Goal: Task Accomplishment & Management: Manage account settings

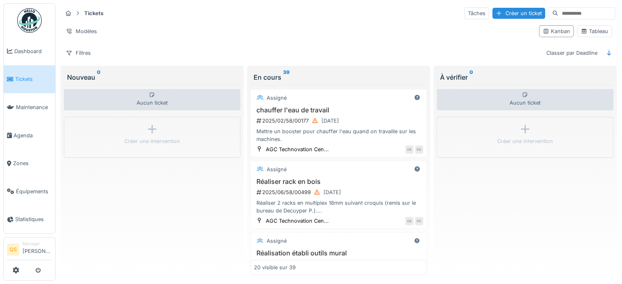
click at [22, 76] on span "Tickets" at bounding box center [33, 79] width 37 height 8
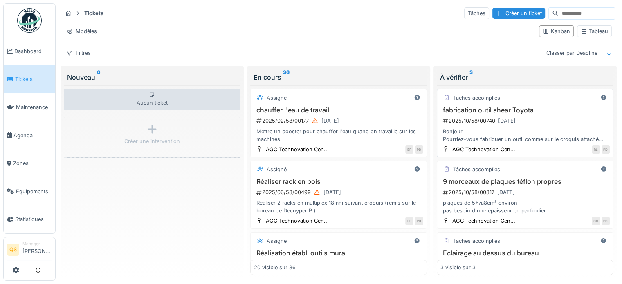
click at [552, 121] on div "2025/10/58/00740 30/10/2025" at bounding box center [526, 121] width 168 height 10
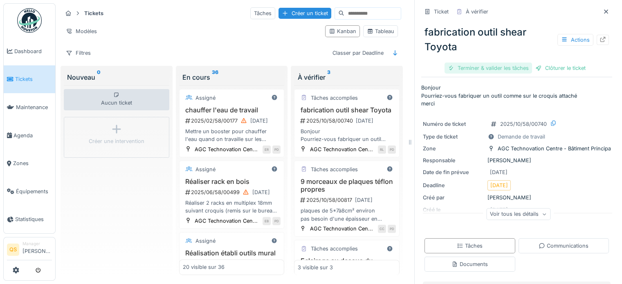
click at [476, 69] on div "Terminer & valider les tâches" at bounding box center [487, 68] width 87 height 11
click at [517, 70] on div "Clôturer le ticket" at bounding box center [516, 68] width 57 height 11
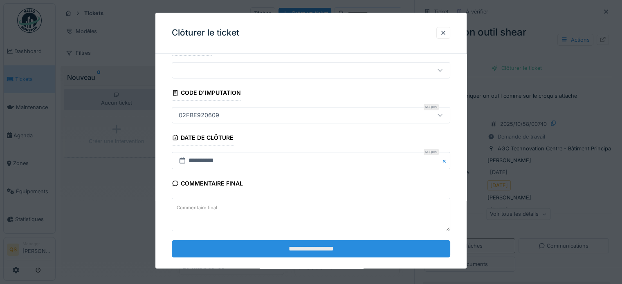
scroll to position [31, 0]
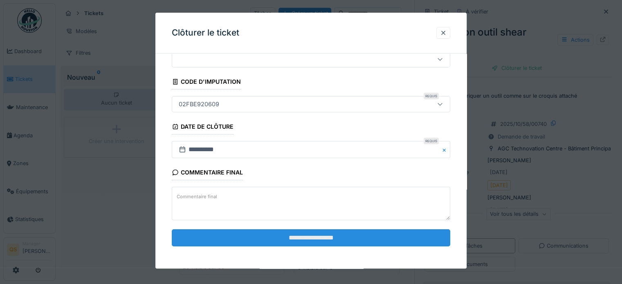
click at [316, 242] on input "**********" at bounding box center [311, 237] width 278 height 17
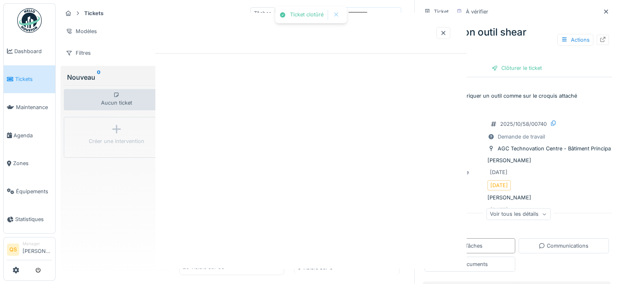
scroll to position [0, 0]
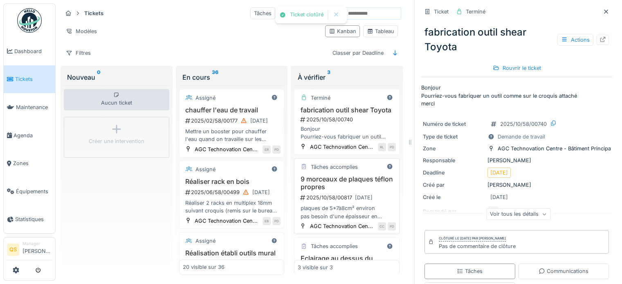
click at [313, 191] on h3 "9 morceaux de plaques téflon propres" at bounding box center [347, 183] width 98 height 16
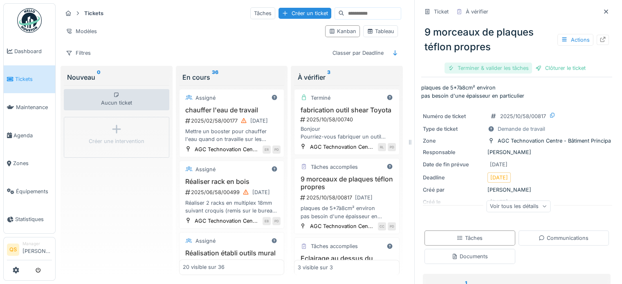
click at [474, 69] on div "Terminer & valider les tâches" at bounding box center [487, 68] width 87 height 11
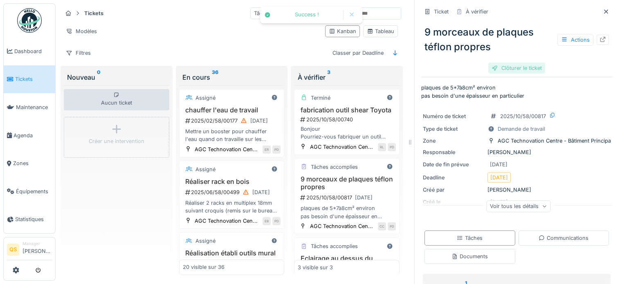
click at [524, 66] on div "Clôturer le ticket" at bounding box center [516, 68] width 57 height 11
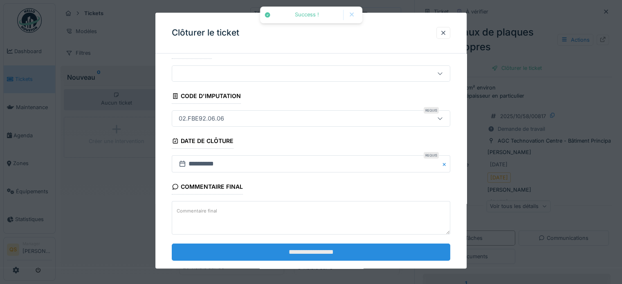
scroll to position [31, 0]
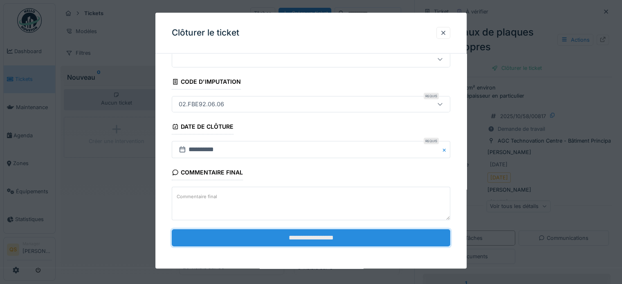
click at [314, 235] on input "**********" at bounding box center [311, 237] width 278 height 17
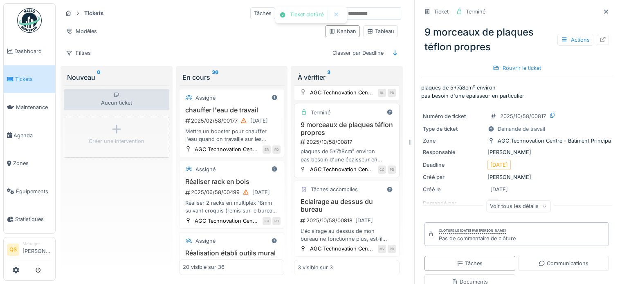
scroll to position [94, 0]
click at [340, 202] on h3 "Eclairage au dessus du bureau" at bounding box center [347, 206] width 98 height 16
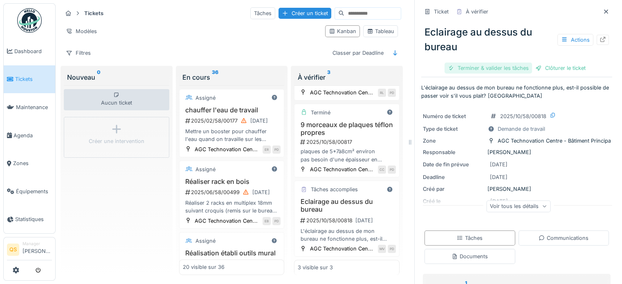
click at [476, 70] on div "Terminer & valider les tâches" at bounding box center [487, 68] width 87 height 11
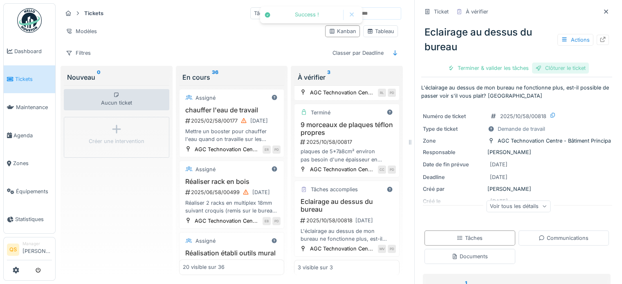
click at [546, 68] on div "Eclairage au dessus du bureau Actions Terminer & valider les tâches Clôturer le…" at bounding box center [516, 46] width 191 height 57
click at [511, 70] on div "Clôturer le ticket" at bounding box center [516, 68] width 57 height 11
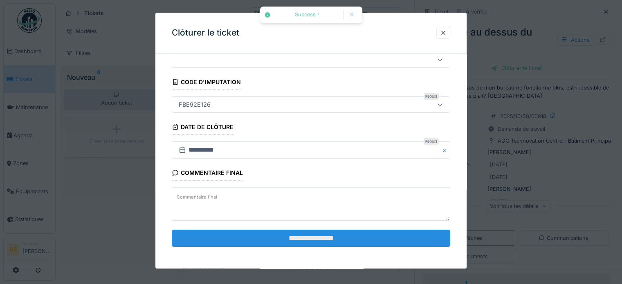
scroll to position [31, 0]
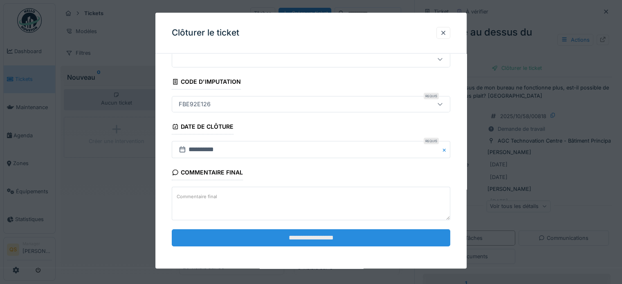
click at [364, 233] on input "**********" at bounding box center [311, 237] width 278 height 17
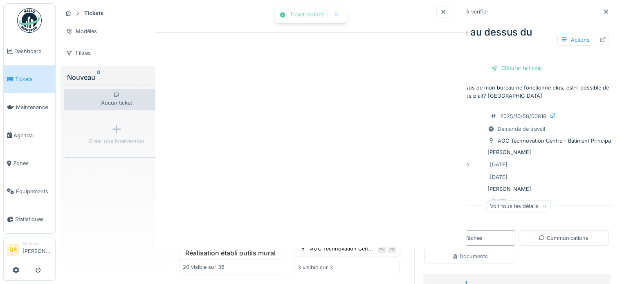
scroll to position [92, 0]
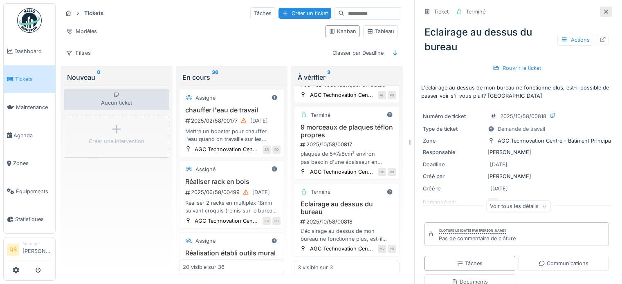
click at [603, 13] on icon at bounding box center [606, 11] width 7 height 5
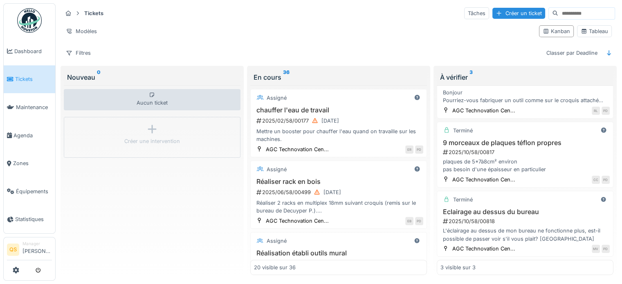
scroll to position [35, 0]
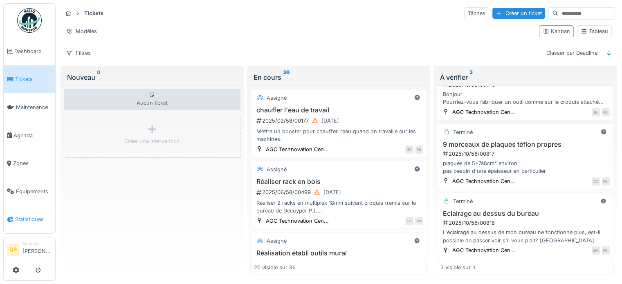
click at [20, 215] on span "Statistiques" at bounding box center [33, 219] width 37 height 8
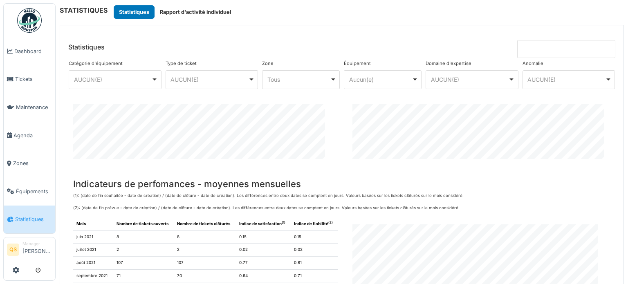
scroll to position [123, 0]
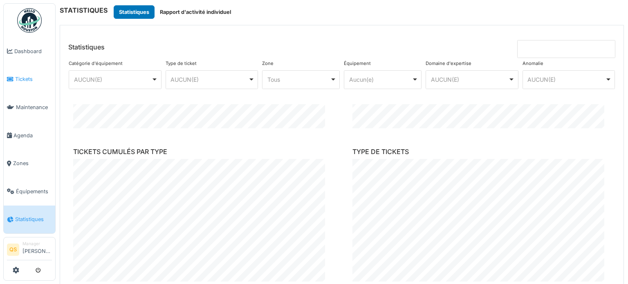
click at [34, 71] on link "Tickets" at bounding box center [30, 79] width 52 height 28
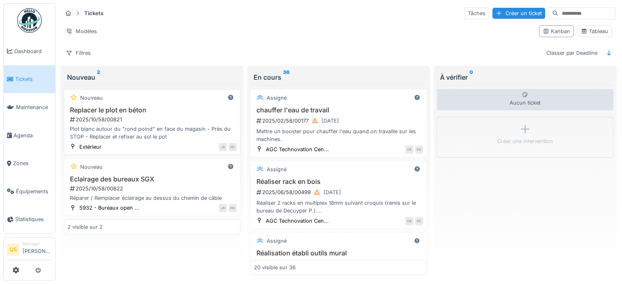
click at [160, 113] on div "Replacer le plot en béton 2025/10/58/00821 Plot blanc autour du "rond poind" en…" at bounding box center [151, 123] width 169 height 35
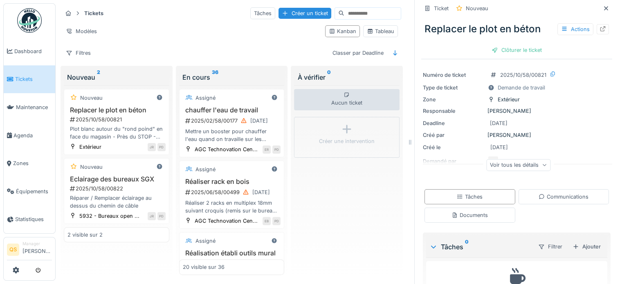
scroll to position [41, 0]
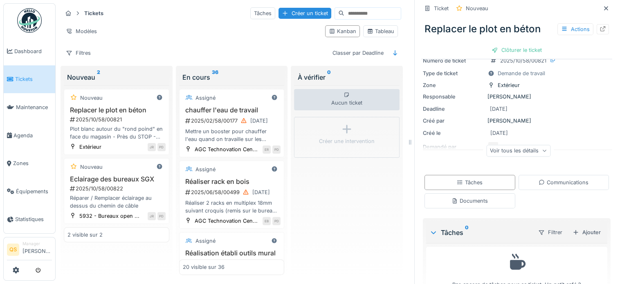
click at [507, 155] on div "Voir tous les détails" at bounding box center [518, 151] width 64 height 12
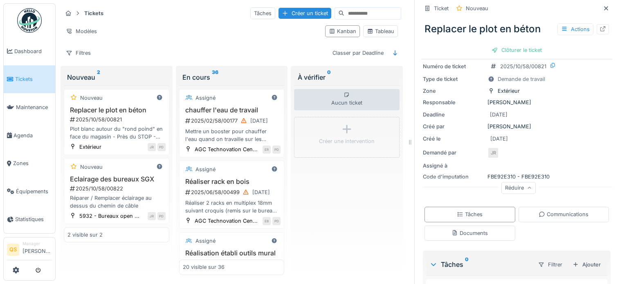
scroll to position [0, 0]
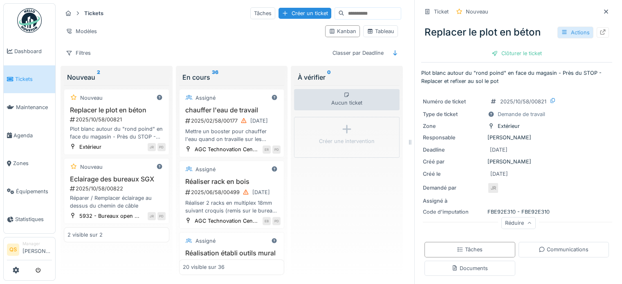
click at [570, 33] on div "Actions" at bounding box center [575, 33] width 36 height 12
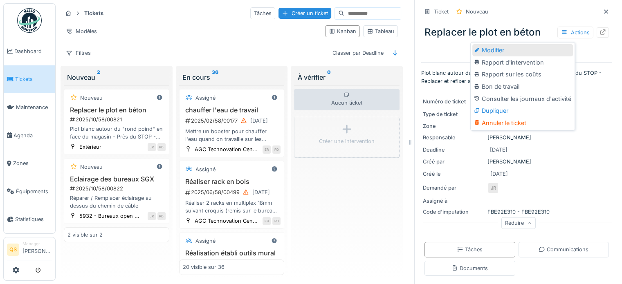
click at [513, 48] on div "Modifier" at bounding box center [522, 50] width 101 height 12
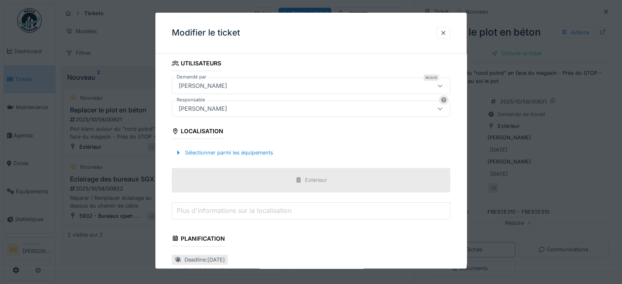
scroll to position [286, 0]
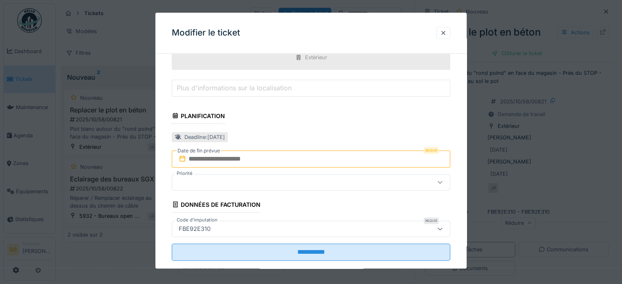
click at [204, 158] on input "text" at bounding box center [311, 158] width 278 height 17
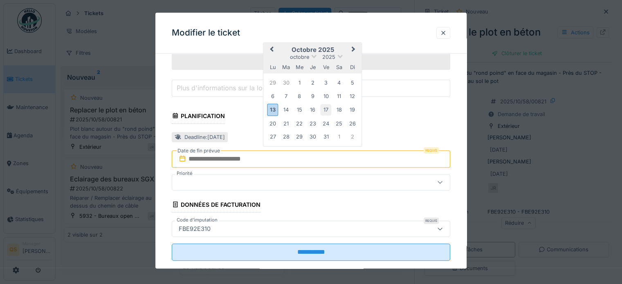
click at [325, 110] on div "17" at bounding box center [325, 109] width 11 height 11
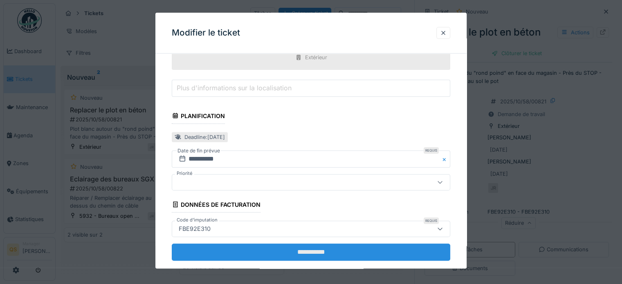
click at [308, 248] on input "**********" at bounding box center [311, 252] width 278 height 17
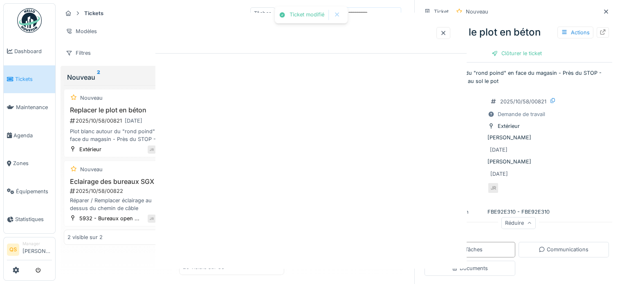
scroll to position [0, 0]
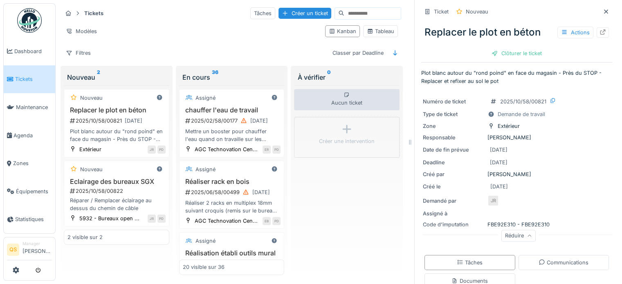
click at [596, 32] on div "Replacer le plot en béton Actions" at bounding box center [516, 32] width 191 height 21
click at [599, 33] on icon at bounding box center [602, 31] width 7 height 5
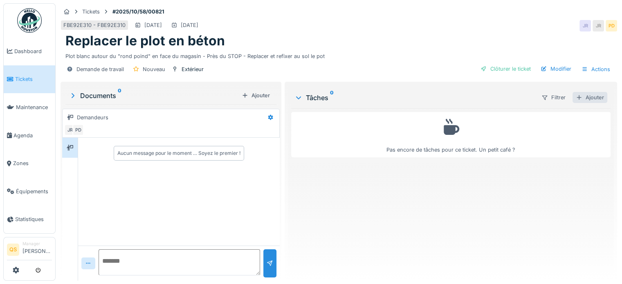
click at [590, 92] on div "Ajouter" at bounding box center [589, 97] width 35 height 11
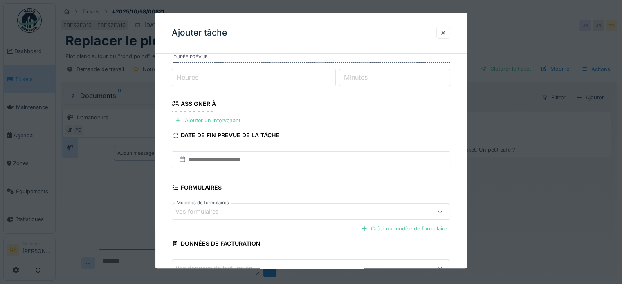
scroll to position [123, 0]
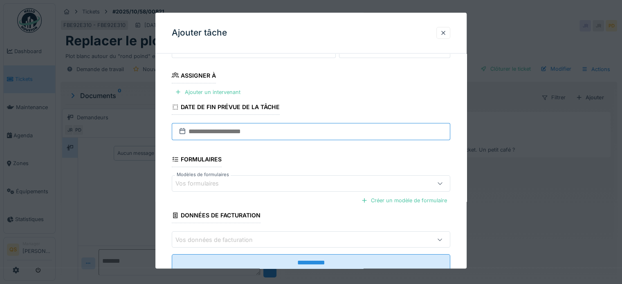
click at [202, 129] on input "text" at bounding box center [311, 131] width 278 height 17
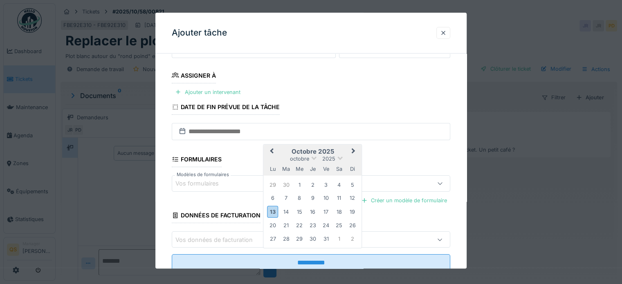
click at [328, 211] on div "17" at bounding box center [325, 211] width 11 height 11
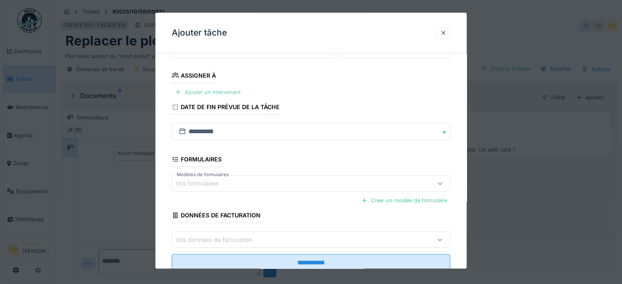
click at [225, 90] on div "Ajouter un intervenant" at bounding box center [208, 92] width 72 height 11
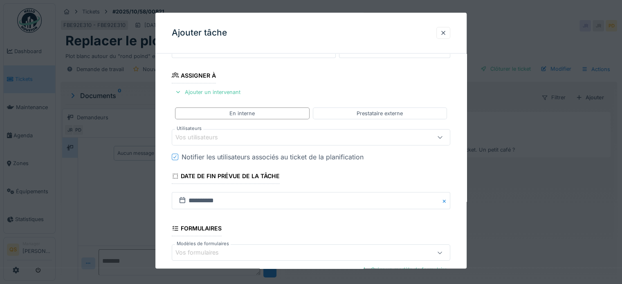
click at [215, 133] on div "Vos utilisateurs" at bounding box center [202, 137] width 54 height 9
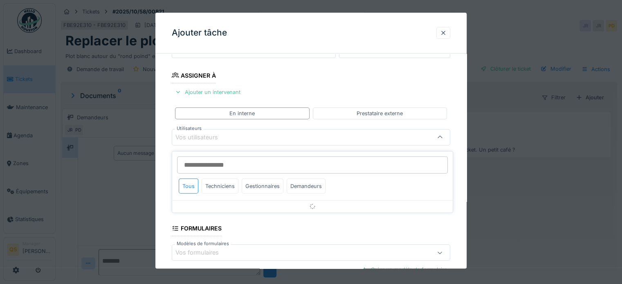
scroll to position [119, 0]
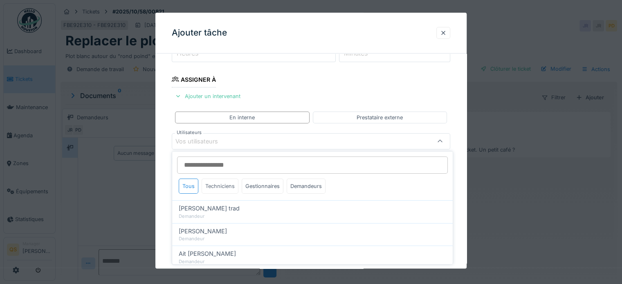
click at [225, 184] on div "Techniciens" at bounding box center [220, 186] width 37 height 15
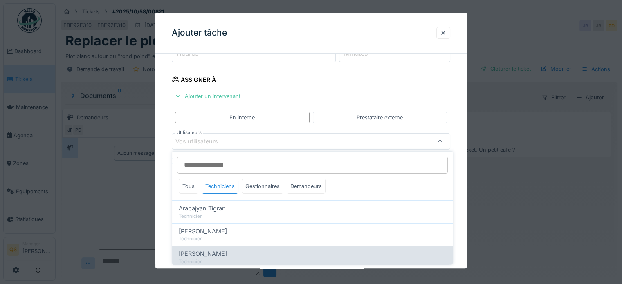
click at [214, 255] on span "[PERSON_NAME]" at bounding box center [203, 253] width 48 height 9
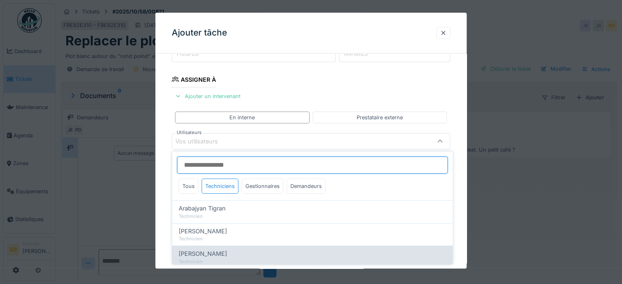
type input "****"
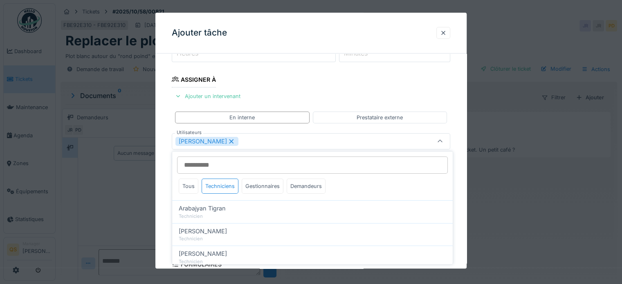
click at [164, 193] on div "**********" at bounding box center [310, 171] width 311 height 458
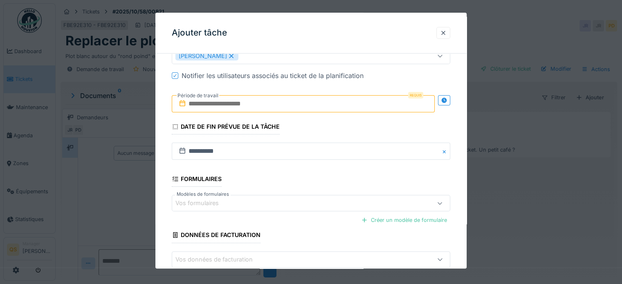
scroll to position [248, 0]
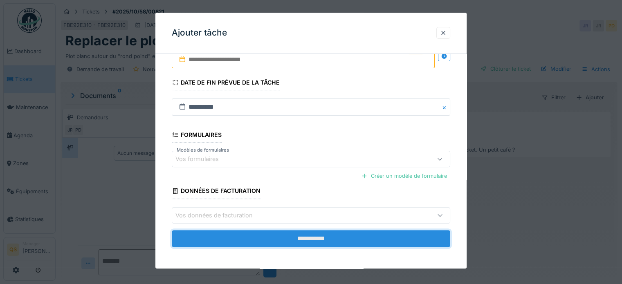
click at [352, 237] on input "**********" at bounding box center [311, 238] width 278 height 17
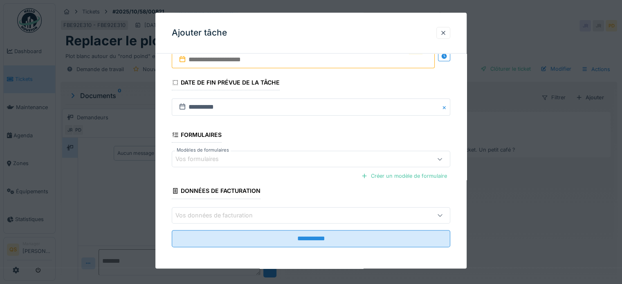
click at [213, 61] on input "text" at bounding box center [303, 59] width 263 height 17
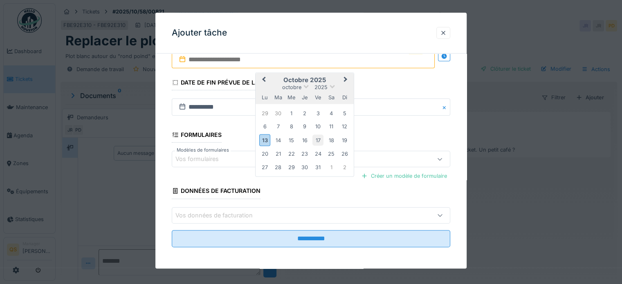
click at [316, 141] on div "17" at bounding box center [317, 140] width 11 height 11
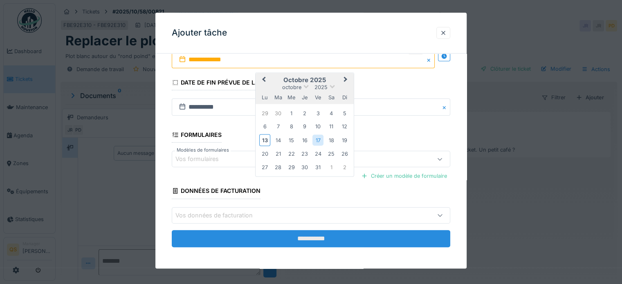
click at [299, 237] on input "**********" at bounding box center [311, 238] width 278 height 17
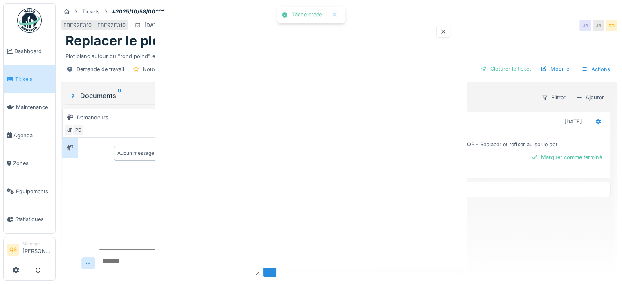
scroll to position [0, 0]
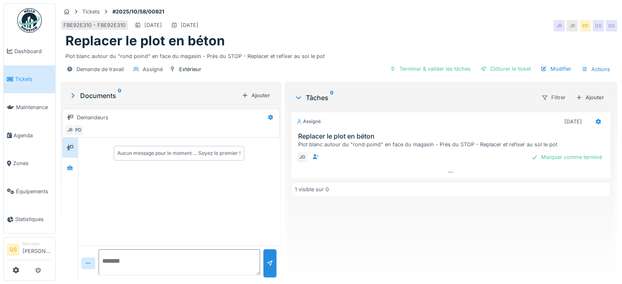
click at [20, 80] on span "Tickets" at bounding box center [33, 79] width 37 height 8
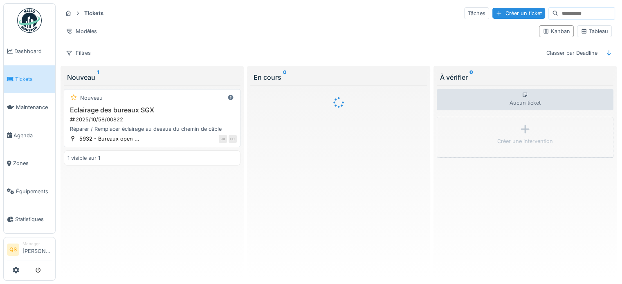
click at [130, 109] on h3 "Eclairage des bureaux SGX" at bounding box center [151, 110] width 169 height 8
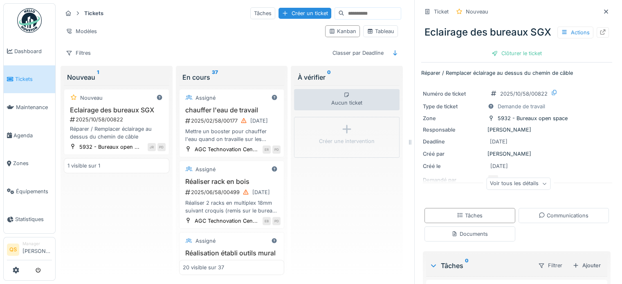
click at [512, 190] on div "Voir tous les détails" at bounding box center [518, 184] width 64 height 12
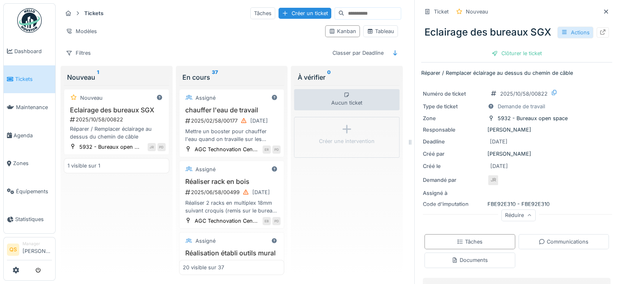
click at [572, 38] on div "Actions" at bounding box center [575, 33] width 36 height 12
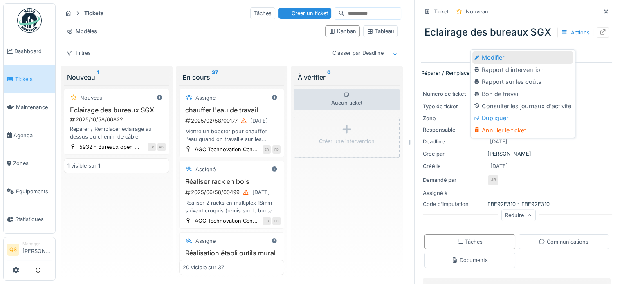
click at [548, 55] on div "Modifier" at bounding box center [522, 58] width 101 height 12
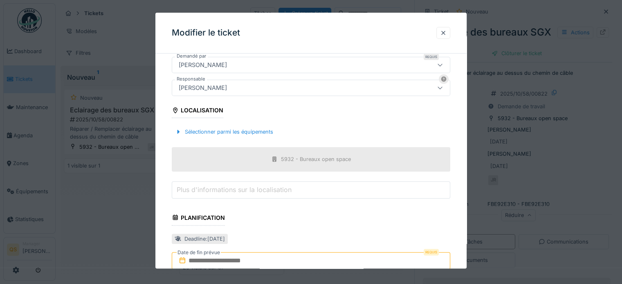
scroll to position [245, 0]
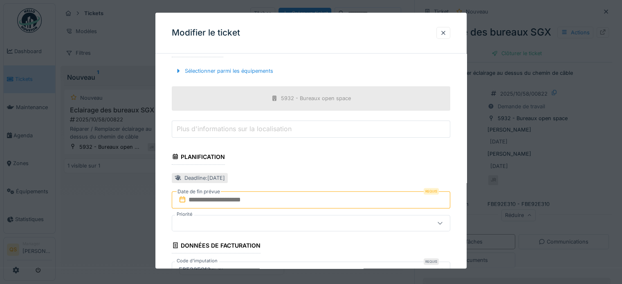
click at [223, 197] on input "text" at bounding box center [311, 199] width 278 height 17
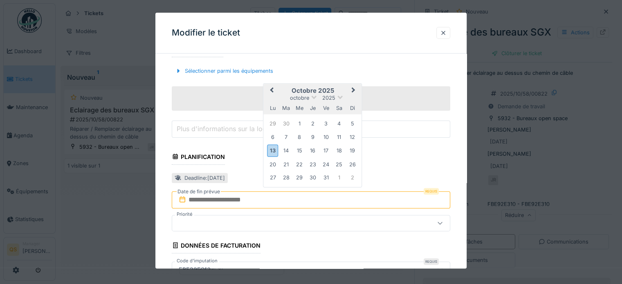
drag, startPoint x: 323, startPoint y: 161, endPoint x: 322, endPoint y: 166, distance: 5.1
click at [323, 161] on div "24" at bounding box center [325, 164] width 11 height 11
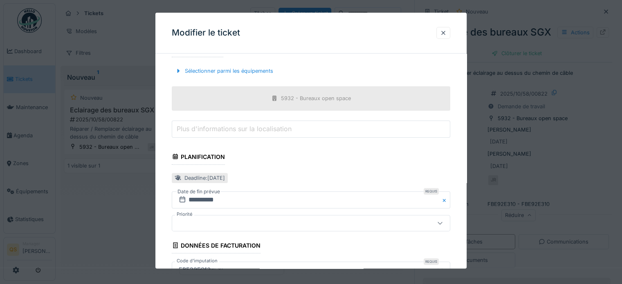
scroll to position [299, 0]
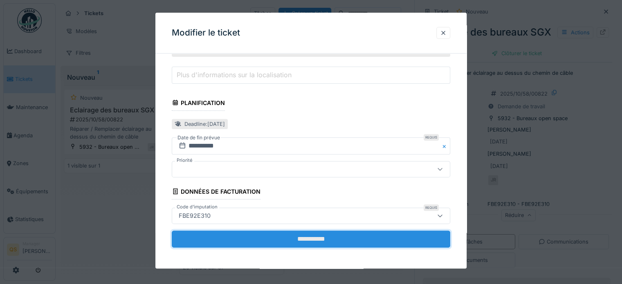
click at [286, 241] on input "**********" at bounding box center [311, 239] width 278 height 17
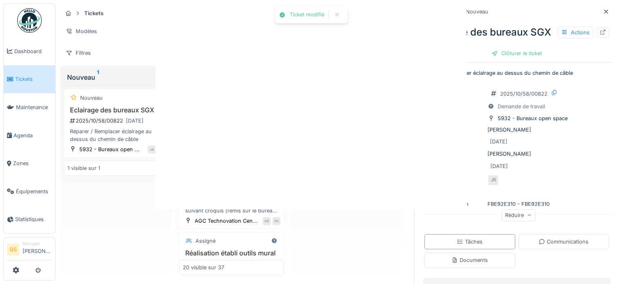
scroll to position [0, 0]
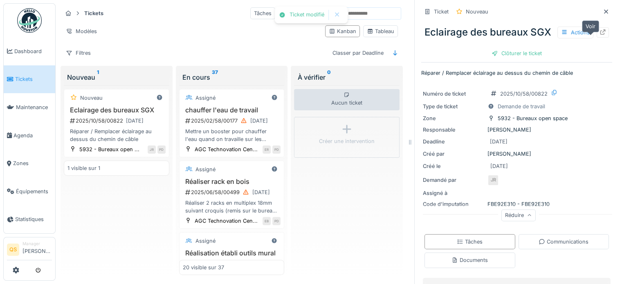
click at [599, 35] on icon at bounding box center [602, 31] width 7 height 5
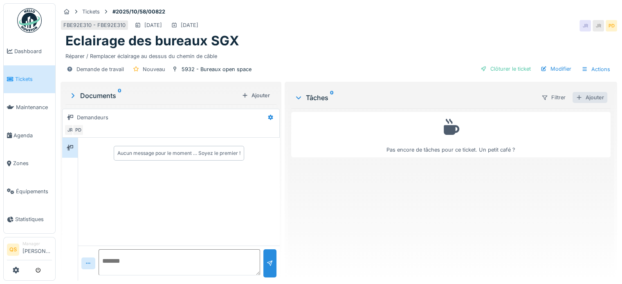
click at [582, 99] on div "Ajouter" at bounding box center [589, 97] width 35 height 11
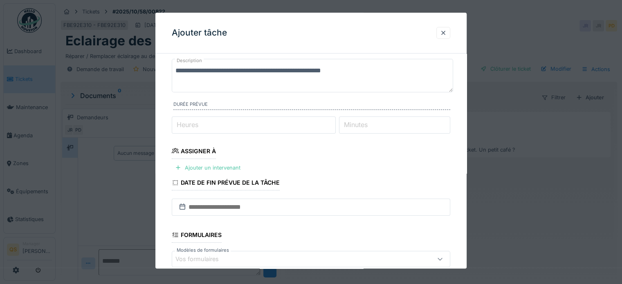
scroll to position [82, 0]
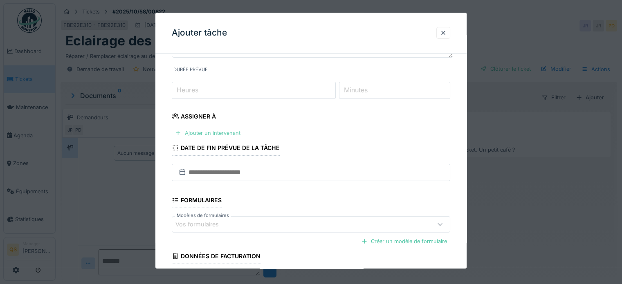
click at [202, 135] on div "Ajouter un intervenant" at bounding box center [208, 133] width 72 height 11
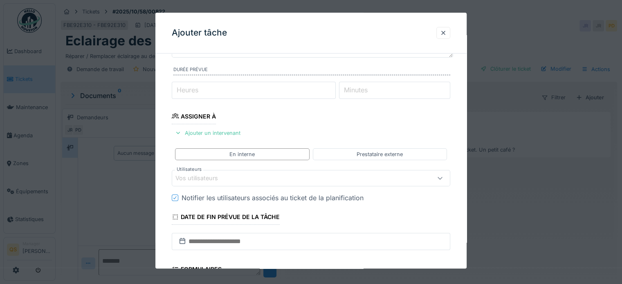
click at [216, 179] on div "Vos utilisateurs" at bounding box center [202, 178] width 54 height 9
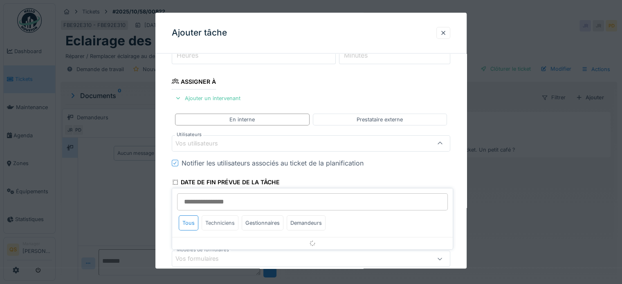
scroll to position [119, 0]
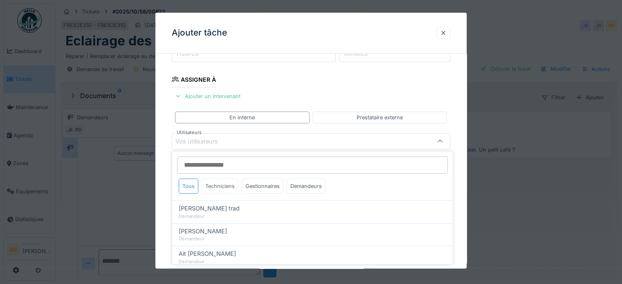
click at [232, 184] on div "Techniciens" at bounding box center [220, 186] width 37 height 15
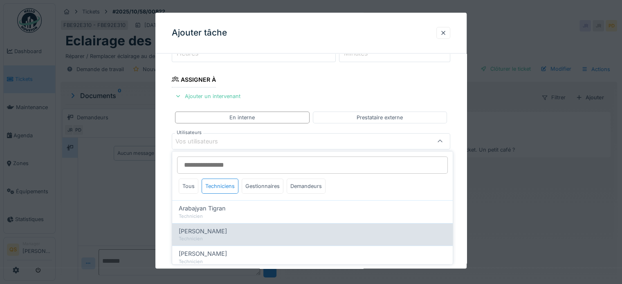
click at [209, 231] on span "Christophe Lorent" at bounding box center [203, 231] width 48 height 9
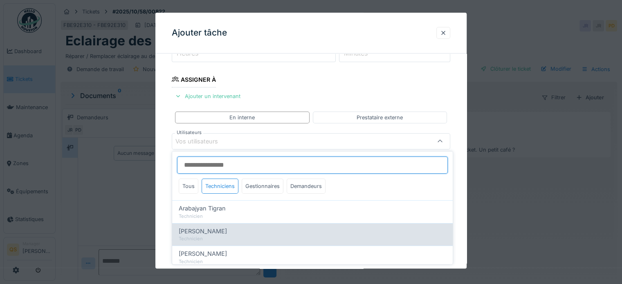
type input "****"
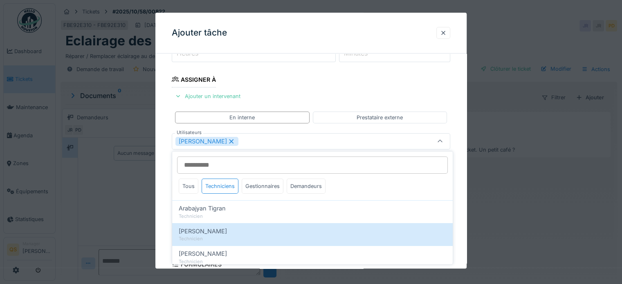
click at [166, 202] on div "**********" at bounding box center [310, 171] width 311 height 458
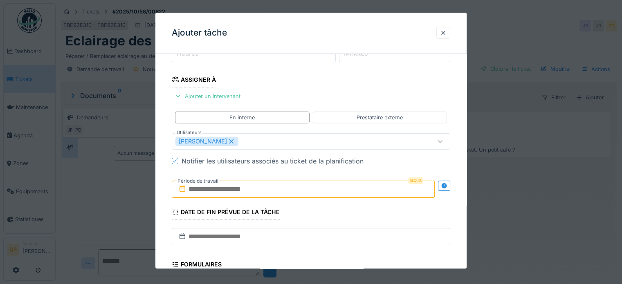
scroll to position [159, 0]
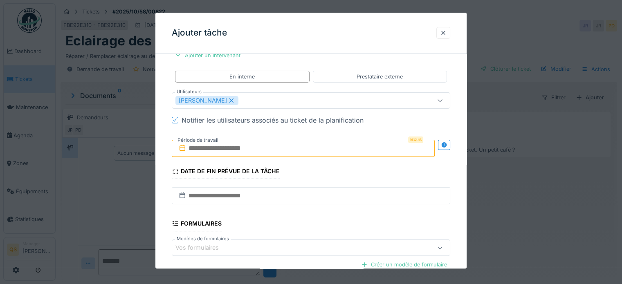
click at [215, 144] on label "Période de travail" at bounding box center [198, 140] width 43 height 9
click at [230, 157] on div "Requis Période de travail" at bounding box center [311, 148] width 278 height 30
click at [235, 150] on input "text" at bounding box center [303, 148] width 263 height 17
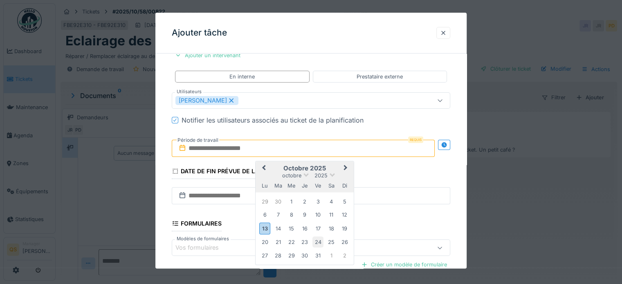
click at [318, 240] on div "24" at bounding box center [317, 242] width 11 height 11
click at [169, 210] on div "**********" at bounding box center [310, 130] width 311 height 458
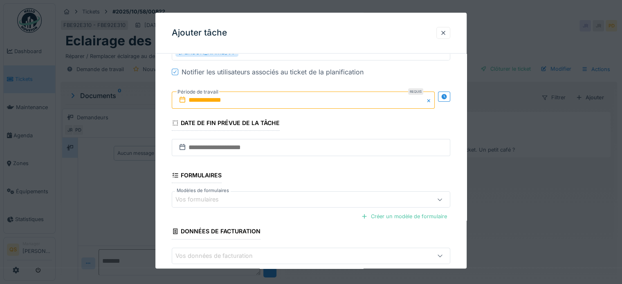
scroll to position [248, 0]
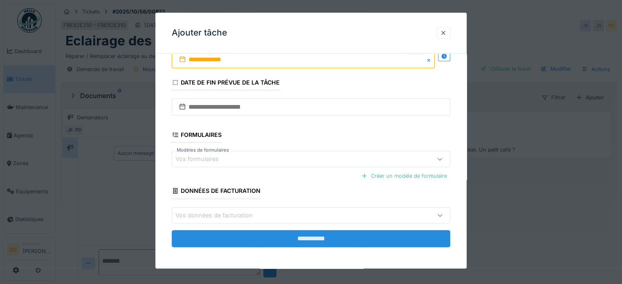
click at [255, 236] on input "**********" at bounding box center [311, 238] width 278 height 17
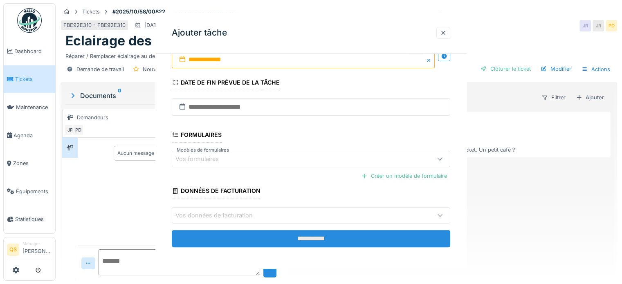
scroll to position [0, 0]
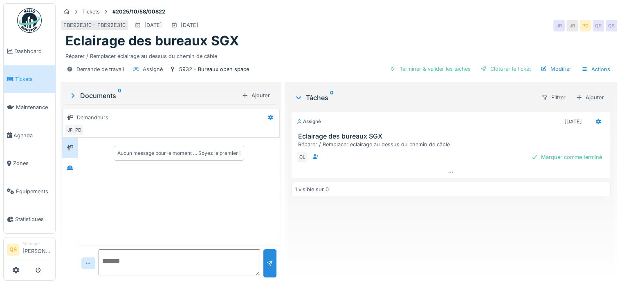
click at [29, 80] on span "Tickets" at bounding box center [33, 79] width 37 height 8
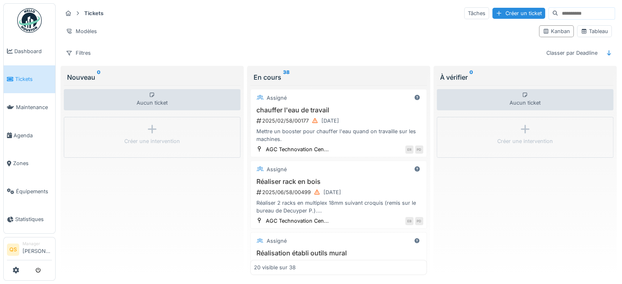
click at [28, 81] on span "Tickets" at bounding box center [33, 79] width 37 height 8
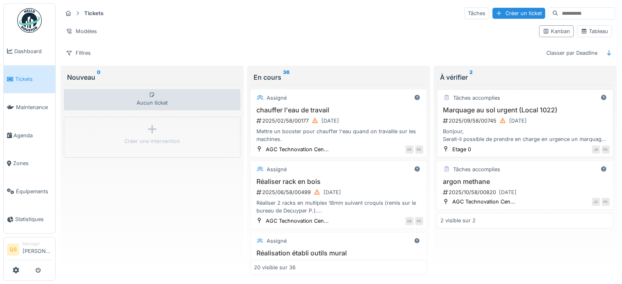
click at [566, 119] on div "2025/09/58/00745 [DATE]" at bounding box center [526, 121] width 168 height 10
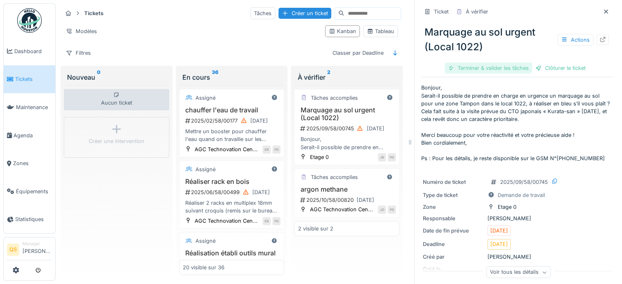
click at [489, 69] on div "Terminer & valider les tâches" at bounding box center [487, 68] width 87 height 11
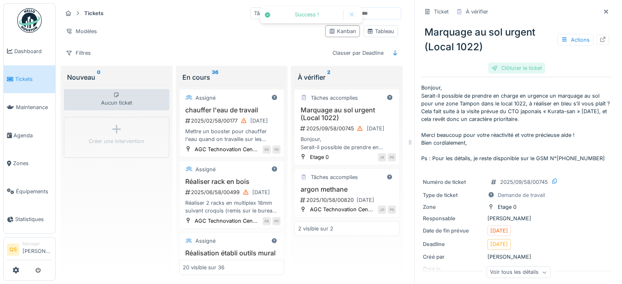
click at [530, 70] on div "Clôturer le ticket" at bounding box center [516, 68] width 57 height 11
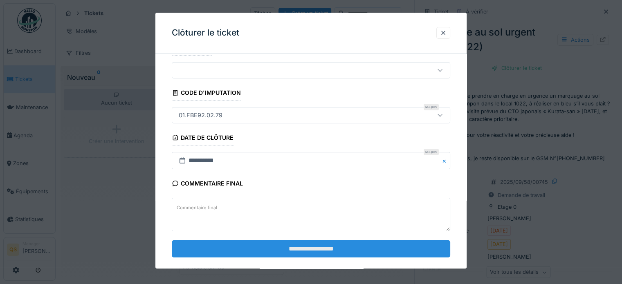
scroll to position [31, 0]
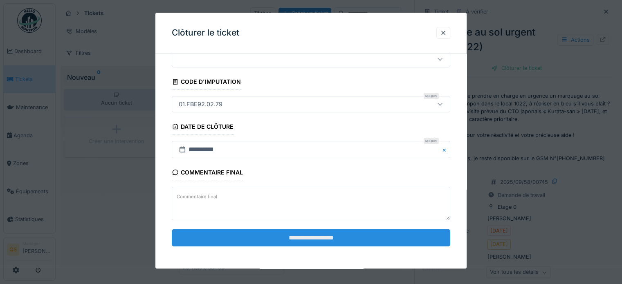
click at [324, 238] on input "**********" at bounding box center [311, 237] width 278 height 17
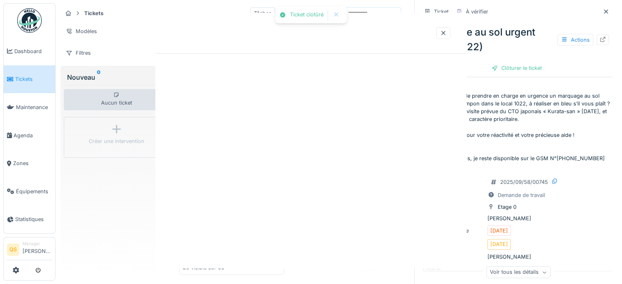
scroll to position [0, 0]
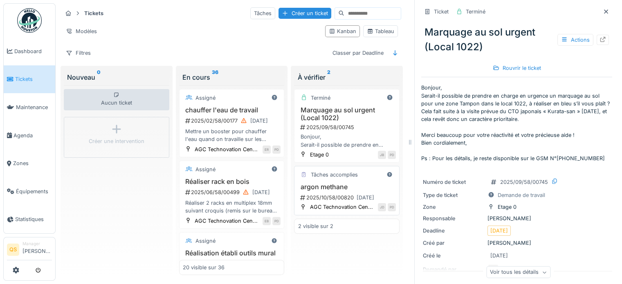
click at [333, 190] on div "argon methane 2025/10/58/00820 13/10/2025" at bounding box center [347, 193] width 98 height 20
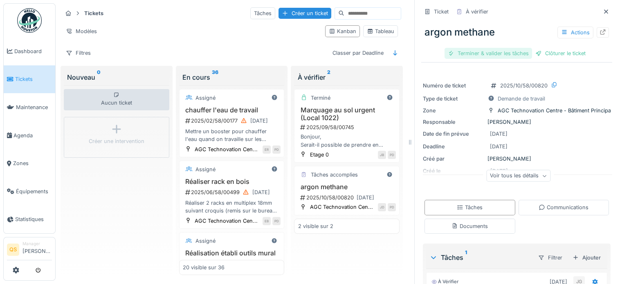
click at [482, 55] on div "Terminer & valider les tâches" at bounding box center [487, 53] width 87 height 11
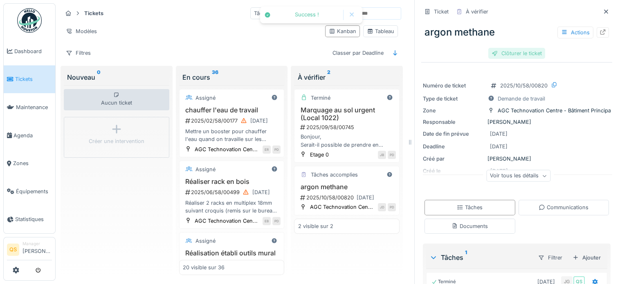
click at [510, 56] on div "Clôturer le ticket" at bounding box center [516, 53] width 57 height 11
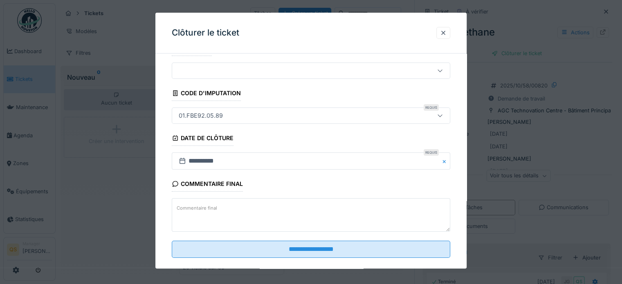
scroll to position [31, 0]
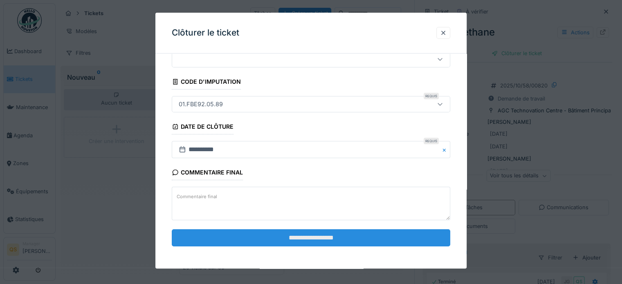
click at [298, 234] on input "**********" at bounding box center [311, 237] width 278 height 17
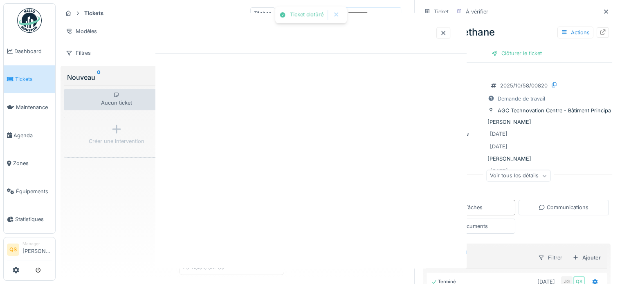
scroll to position [0, 0]
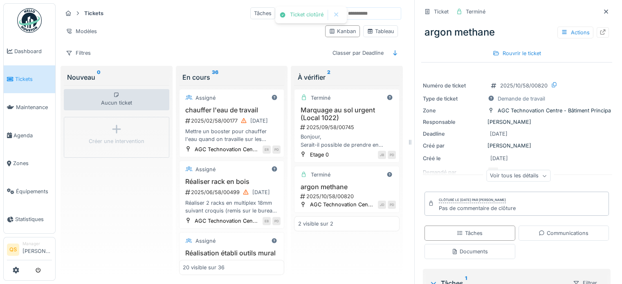
click at [37, 81] on span "Tickets" at bounding box center [33, 79] width 37 height 8
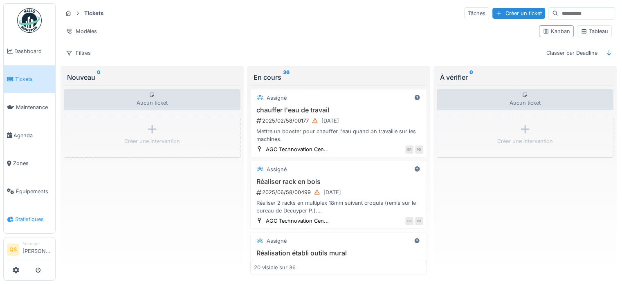
click at [28, 215] on span "Statistiques" at bounding box center [33, 219] width 37 height 8
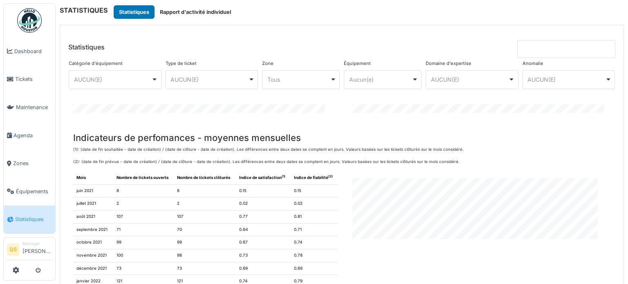
scroll to position [225, 0]
